Goal: Find contact information: Find contact information

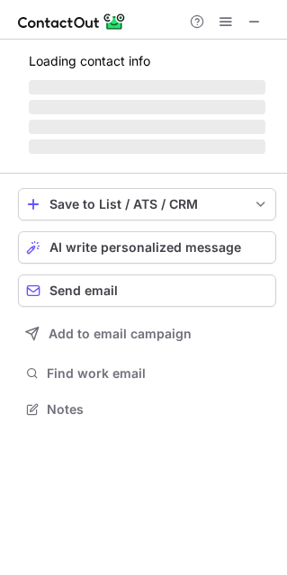
scroll to position [9, 9]
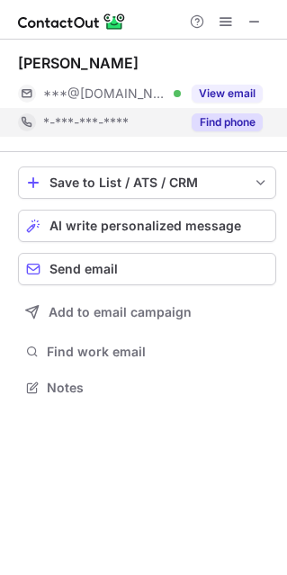
click at [228, 124] on button "Find phone" at bounding box center [227, 122] width 71 height 18
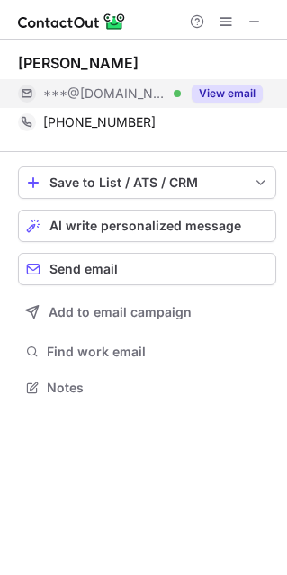
click at [227, 88] on button "View email" at bounding box center [227, 94] width 71 height 18
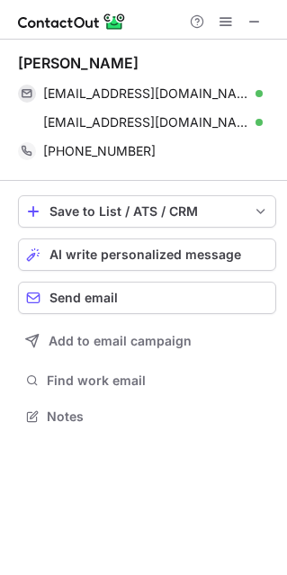
scroll to position [403, 287]
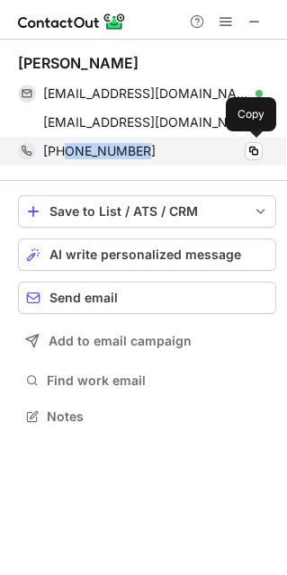
drag, startPoint x: 143, startPoint y: 155, endPoint x: 63, endPoint y: 154, distance: 80.1
click at [63, 154] on div "[PHONE_NUMBER]" at bounding box center [153, 151] width 220 height 16
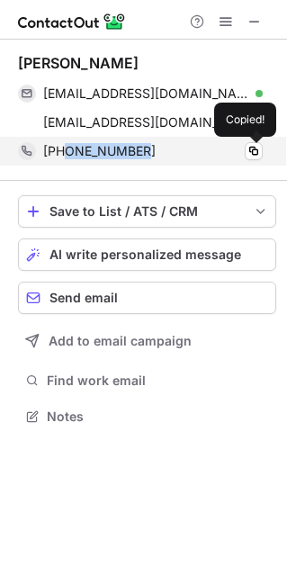
copy span "8506069047"
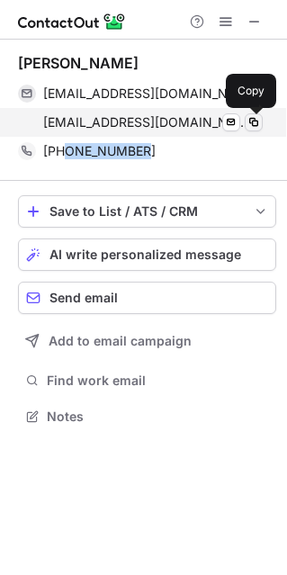
click at [249, 125] on span at bounding box center [254, 122] width 14 height 14
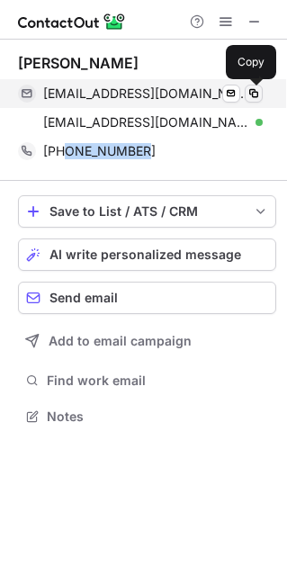
click at [247, 97] on span at bounding box center [254, 93] width 14 height 14
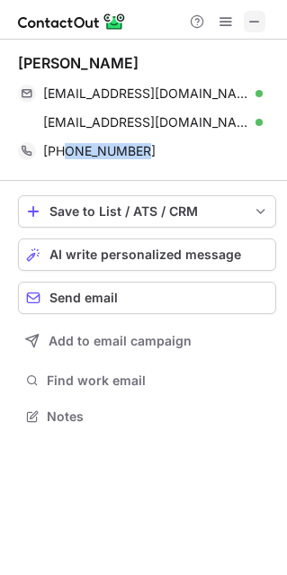
click at [247, 22] on span at bounding box center [254, 21] width 14 height 14
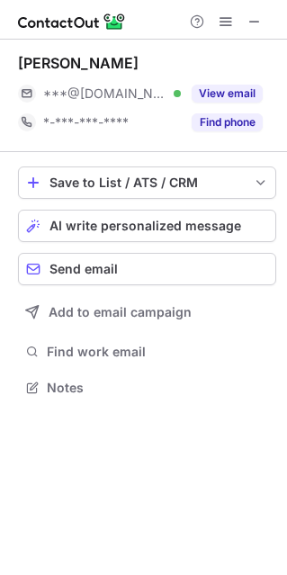
scroll to position [9, 9]
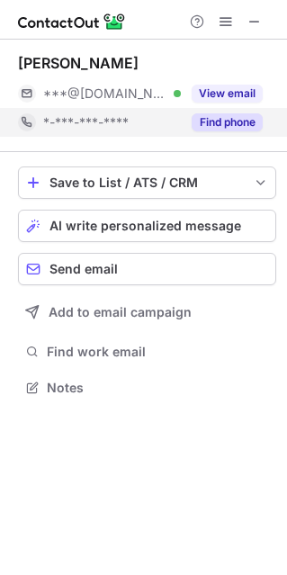
click at [236, 122] on button "Find phone" at bounding box center [227, 122] width 71 height 18
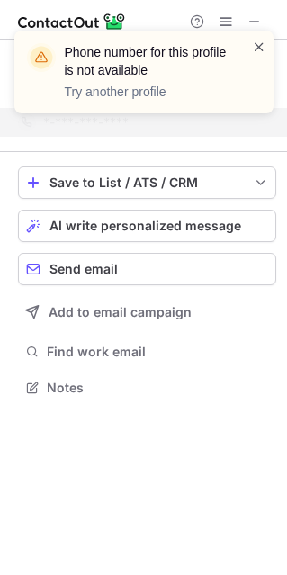
click at [255, 49] on span at bounding box center [259, 47] width 14 height 18
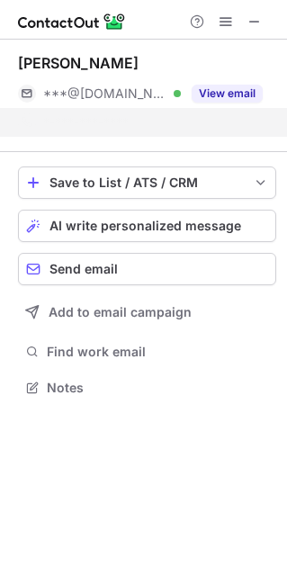
scroll to position [346, 287]
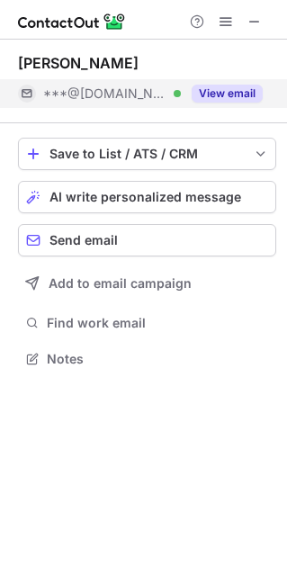
click at [206, 94] on button "View email" at bounding box center [227, 94] width 71 height 18
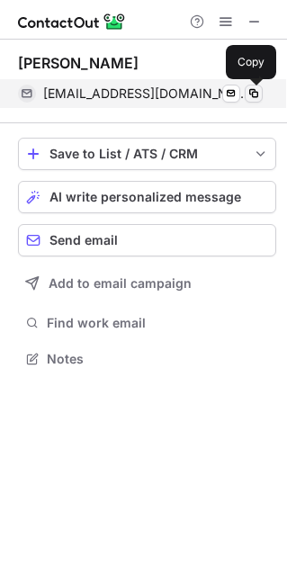
click at [255, 94] on span at bounding box center [254, 93] width 14 height 14
